Goal: Task Accomplishment & Management: Use online tool/utility

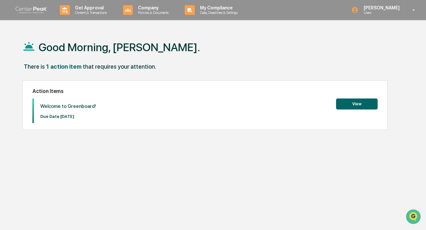
click at [360, 105] on button "View" at bounding box center [357, 104] width 42 height 11
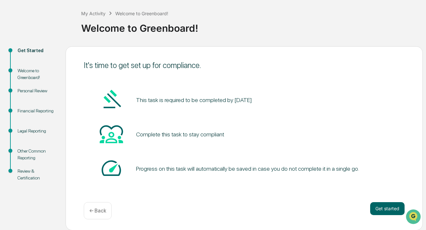
scroll to position [31, 0]
click at [393, 210] on button "Get started" at bounding box center [387, 208] width 34 height 13
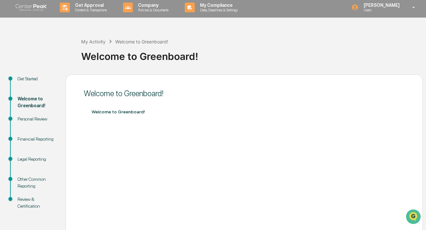
scroll to position [4, 0]
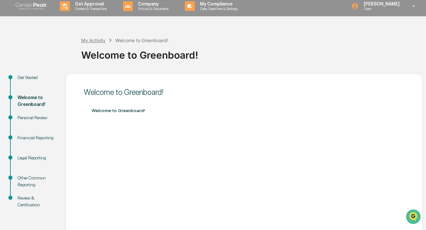
click at [95, 40] on div "My Activity" at bounding box center [93, 41] width 24 height 6
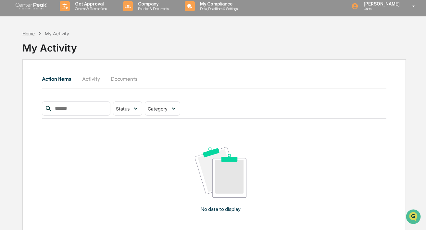
click at [26, 33] on div "Home" at bounding box center [28, 34] width 12 height 6
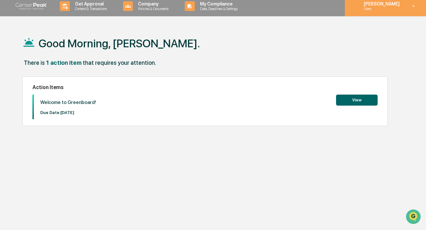
click at [395, 9] on p "Users" at bounding box center [380, 8] width 44 height 5
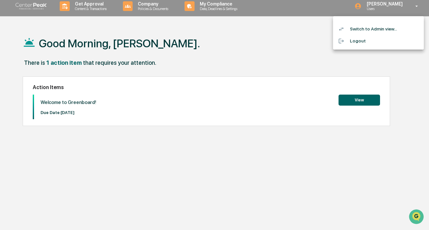
click at [278, 52] on div at bounding box center [214, 115] width 429 height 230
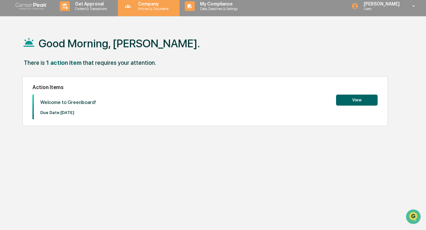
click at [147, 10] on p "Policies & Documents" at bounding box center [152, 8] width 39 height 5
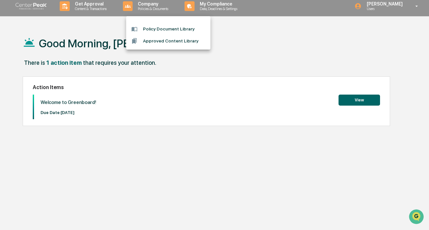
click at [96, 6] on div at bounding box center [214, 115] width 429 height 230
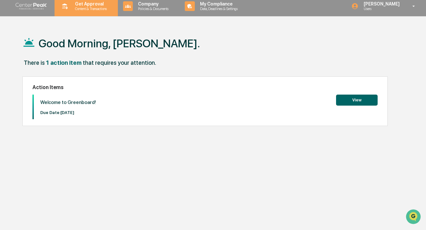
click at [95, 8] on p "Content & Transactions" at bounding box center [90, 8] width 40 height 5
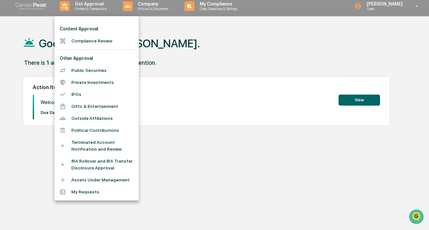
click at [196, 39] on div at bounding box center [214, 115] width 429 height 230
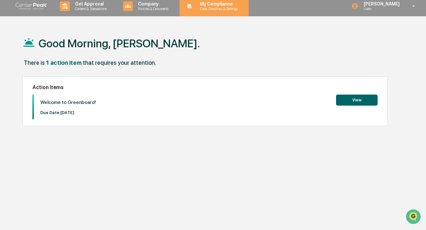
click at [231, 5] on p "My Compliance" at bounding box center [218, 3] width 46 height 5
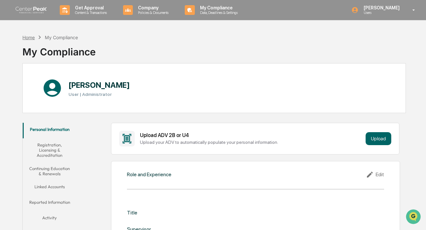
click at [30, 39] on div "Home" at bounding box center [28, 38] width 12 height 6
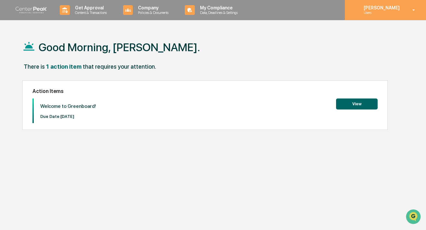
click at [415, 11] on icon at bounding box center [413, 10] width 11 height 6
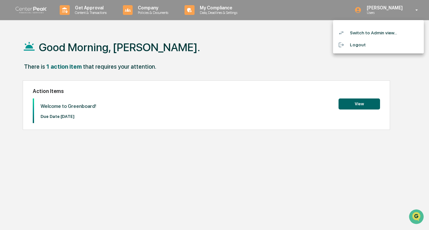
click at [398, 31] on li "Switch to Admin view..." at bounding box center [378, 33] width 91 height 12
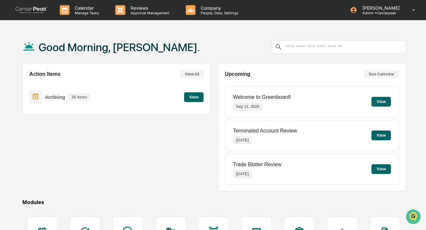
click at [192, 97] on button "View" at bounding box center [193, 97] width 19 height 10
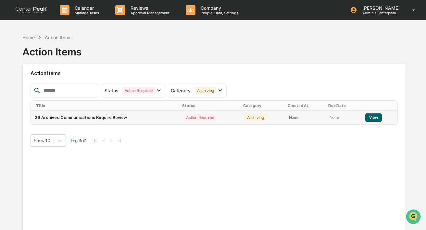
click at [374, 117] on button "View" at bounding box center [373, 118] width 17 height 8
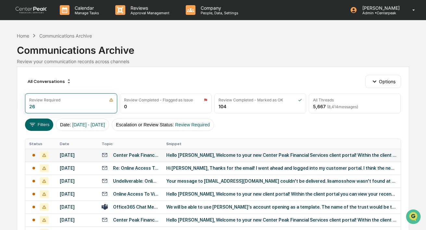
click at [43, 158] on icon at bounding box center [44, 155] width 9 height 8
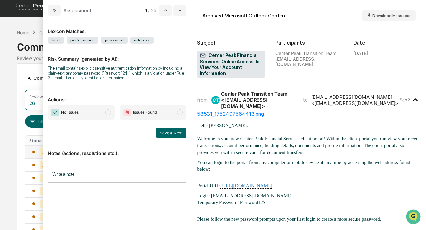
scroll to position [4, 0]
click at [108, 114] on span "modal" at bounding box center [108, 113] width 6 height 6
click at [171, 135] on button "Save & Next" at bounding box center [171, 133] width 30 height 10
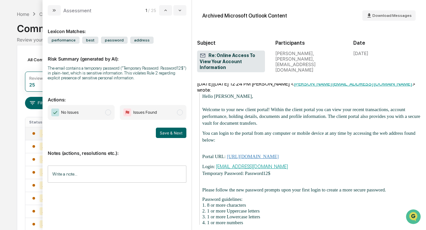
scroll to position [159, 0]
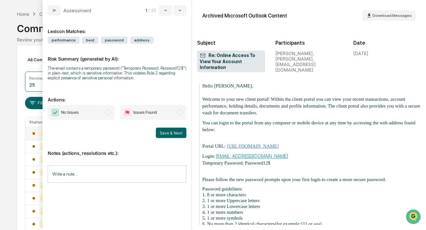
click at [107, 114] on span "modal" at bounding box center [108, 113] width 6 height 6
click at [174, 134] on button "Save & Next" at bounding box center [171, 133] width 30 height 10
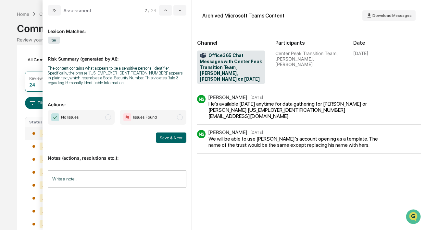
click at [180, 118] on span "modal" at bounding box center [180, 118] width 6 height 6
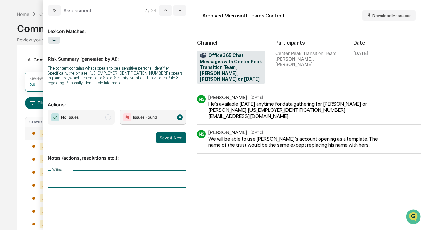
click at [93, 180] on input "Write a note..." at bounding box center [117, 179] width 139 height 17
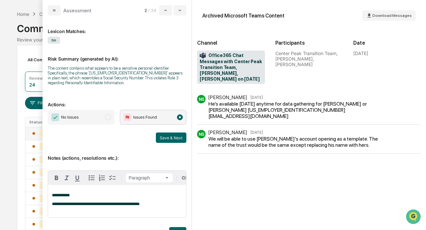
click at [109, 206] on span "**********" at bounding box center [96, 204] width 88 height 4
click at [152, 207] on p "**********" at bounding box center [117, 204] width 130 height 5
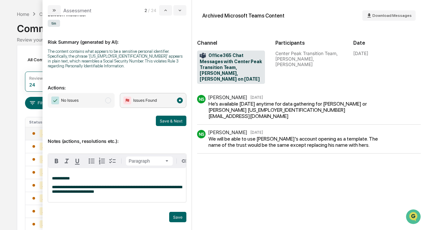
scroll to position [24, 0]
click at [175, 219] on button "Save" at bounding box center [177, 217] width 17 height 10
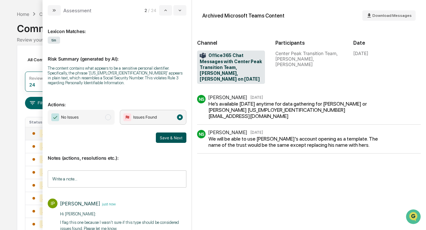
click at [167, 139] on button "Save & Next" at bounding box center [171, 138] width 30 height 10
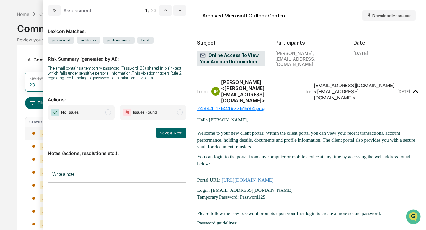
click at [108, 115] on span "modal" at bounding box center [108, 113] width 6 height 6
click at [172, 138] on button "Save & Next" at bounding box center [171, 133] width 30 height 10
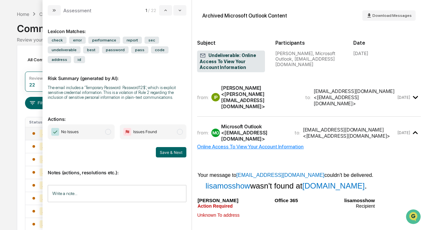
click at [107, 135] on span "modal" at bounding box center [108, 132] width 6 height 6
click at [168, 158] on button "Save & Next" at bounding box center [171, 152] width 30 height 10
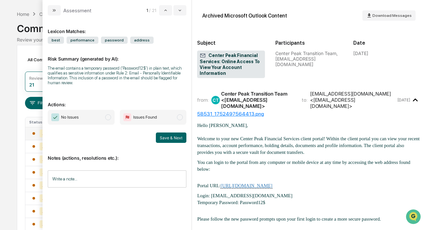
click at [108, 119] on span "modal" at bounding box center [108, 118] width 6 height 6
click at [174, 139] on button "Save & Next" at bounding box center [171, 138] width 30 height 10
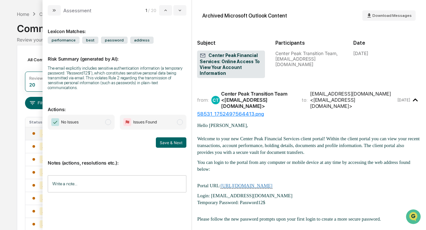
click at [110, 124] on span "modal" at bounding box center [108, 122] width 6 height 6
click at [168, 145] on button "Save & Next" at bounding box center [171, 143] width 30 height 10
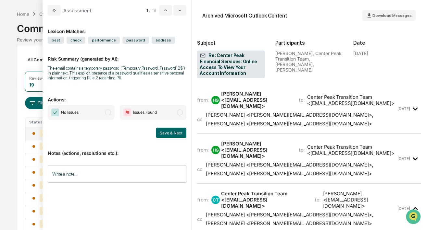
drag, startPoint x: 107, startPoint y: 118, endPoint x: 113, endPoint y: 121, distance: 6.4
click at [108, 115] on span "modal" at bounding box center [108, 113] width 6 height 6
click at [176, 138] on button "Save & Next" at bounding box center [171, 133] width 30 height 10
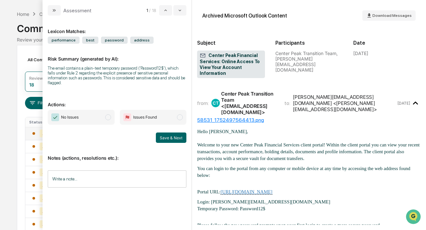
click at [110, 118] on span "modal" at bounding box center [108, 118] width 6 height 6
click at [176, 138] on button "Save & Next" at bounding box center [171, 138] width 30 height 10
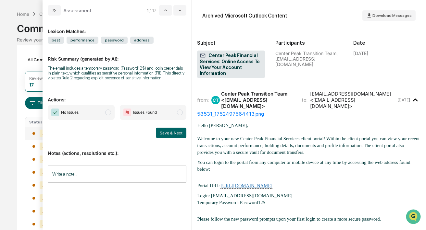
click at [108, 115] on span "modal" at bounding box center [108, 113] width 6 height 6
click at [171, 138] on button "Save & Next" at bounding box center [171, 133] width 30 height 10
click at [109, 115] on span "modal" at bounding box center [108, 113] width 6 height 6
click at [170, 138] on button "Save & Next" at bounding box center [171, 133] width 30 height 10
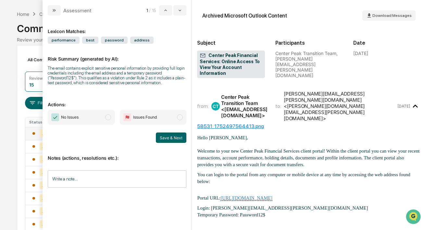
click at [108, 120] on span "modal" at bounding box center [108, 118] width 6 height 6
click at [171, 143] on button "Save & Next" at bounding box center [171, 138] width 30 height 10
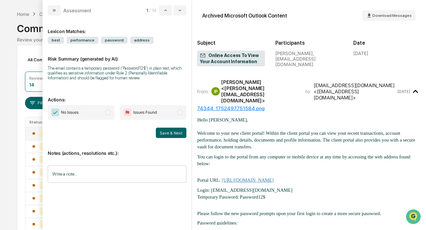
click at [110, 114] on span "modal" at bounding box center [108, 113] width 6 height 6
click at [176, 135] on button "Save & Next" at bounding box center [171, 133] width 30 height 10
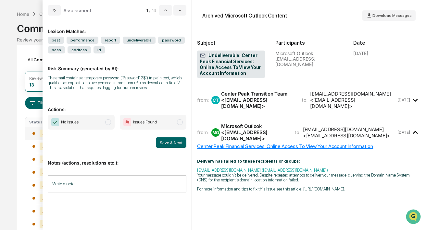
click at [111, 125] on span "modal" at bounding box center [108, 122] width 6 height 6
click at [169, 148] on button "Save & Next" at bounding box center [171, 143] width 30 height 10
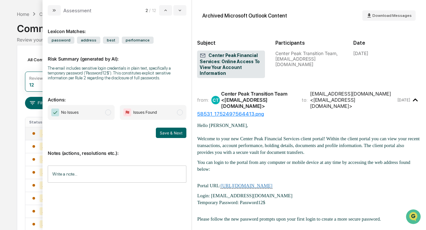
click at [108, 114] on span "modal" at bounding box center [108, 113] width 6 height 6
click at [179, 135] on button "Save & Next" at bounding box center [171, 133] width 30 height 10
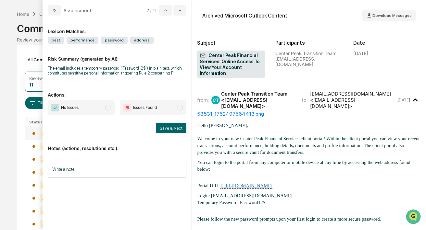
click at [109, 111] on span "modal" at bounding box center [108, 108] width 6 height 6
click at [168, 133] on button "Save & Next" at bounding box center [171, 128] width 30 height 10
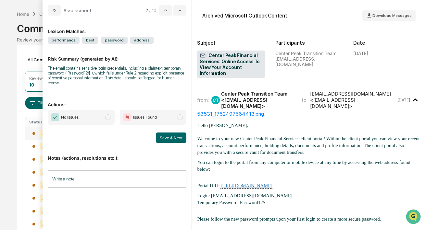
click at [109, 117] on span "modal" at bounding box center [108, 118] width 6 height 6
click at [172, 138] on button "Save & Next" at bounding box center [171, 138] width 30 height 10
click at [108, 120] on span "modal" at bounding box center [108, 118] width 6 height 6
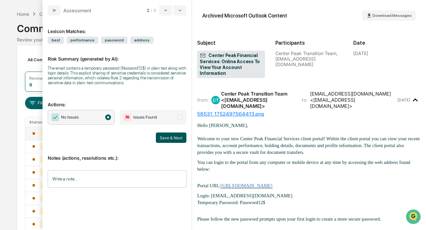
click at [176, 143] on button "Save & Next" at bounding box center [171, 138] width 30 height 10
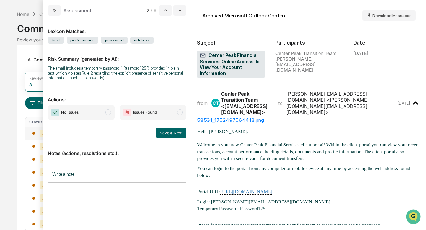
click at [107, 115] on span "modal" at bounding box center [108, 113] width 6 height 6
click at [171, 133] on button "Save & Next" at bounding box center [171, 133] width 30 height 10
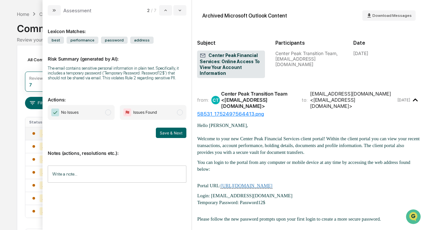
click at [109, 115] on span "modal" at bounding box center [108, 113] width 6 height 6
click at [177, 138] on button "Save & Next" at bounding box center [171, 133] width 30 height 10
click at [108, 114] on span "modal" at bounding box center [108, 113] width 6 height 6
click at [169, 134] on button "Save & Next" at bounding box center [171, 133] width 30 height 10
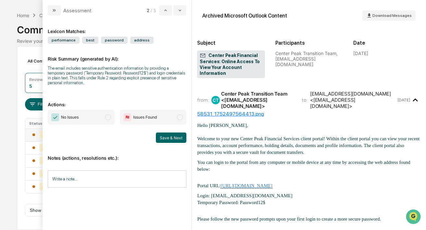
click at [109, 118] on span "modal" at bounding box center [108, 118] width 6 height 6
click at [171, 138] on button "Save & Next" at bounding box center [171, 138] width 30 height 10
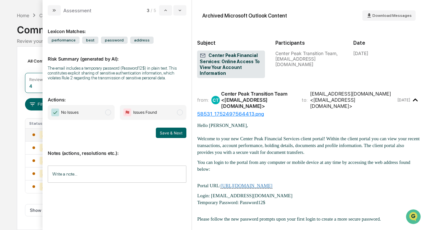
scroll to position [21, 0]
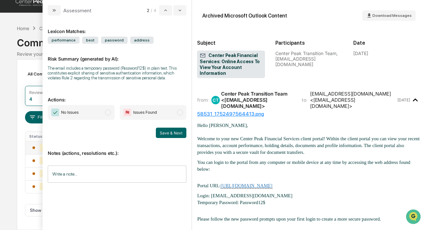
click at [109, 115] on span "modal" at bounding box center [108, 113] width 6 height 6
click at [174, 138] on button "Save & Next" at bounding box center [171, 133] width 30 height 10
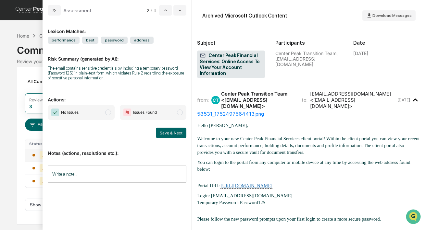
scroll to position [5, 0]
click at [109, 114] on span "modal" at bounding box center [108, 113] width 6 height 6
click at [163, 134] on button "Save & Next" at bounding box center [171, 133] width 30 height 10
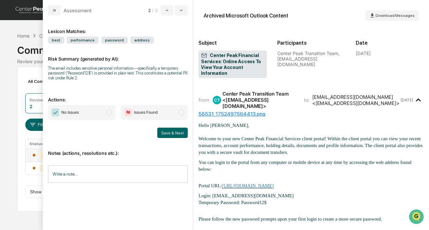
click at [110, 114] on span "modal" at bounding box center [109, 113] width 6 height 6
click at [170, 133] on button "Save & Next" at bounding box center [172, 133] width 30 height 10
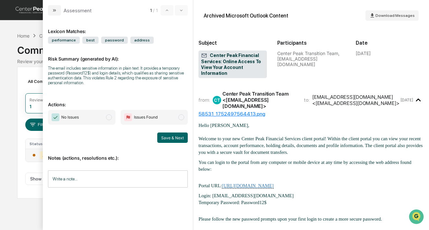
click at [106, 118] on span "modal" at bounding box center [109, 118] width 6 height 6
click at [165, 139] on button "Save & Next" at bounding box center [172, 138] width 30 height 10
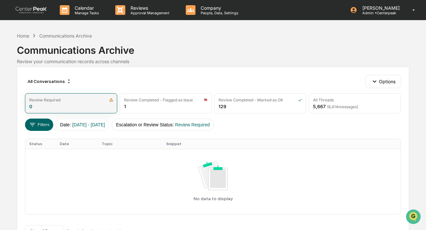
click at [111, 100] on img at bounding box center [111, 100] width 4 height 4
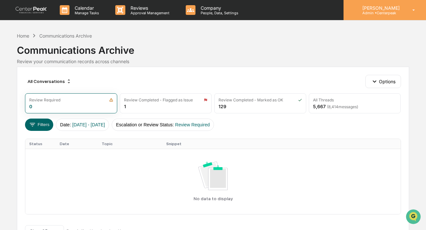
click at [410, 11] on icon at bounding box center [413, 10] width 11 height 6
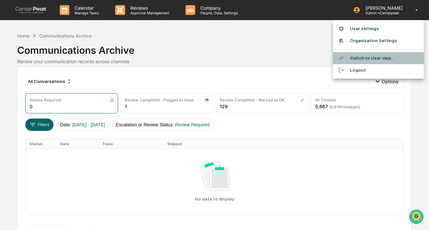
click at [380, 59] on li "Switch to User view..." at bounding box center [378, 58] width 91 height 12
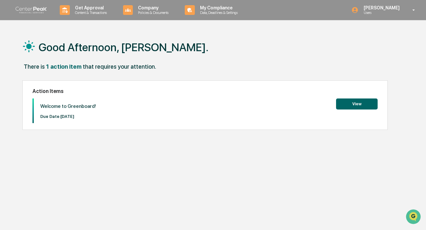
click at [359, 103] on button "View" at bounding box center [357, 104] width 42 height 11
